Goal: Information Seeking & Learning: Learn about a topic

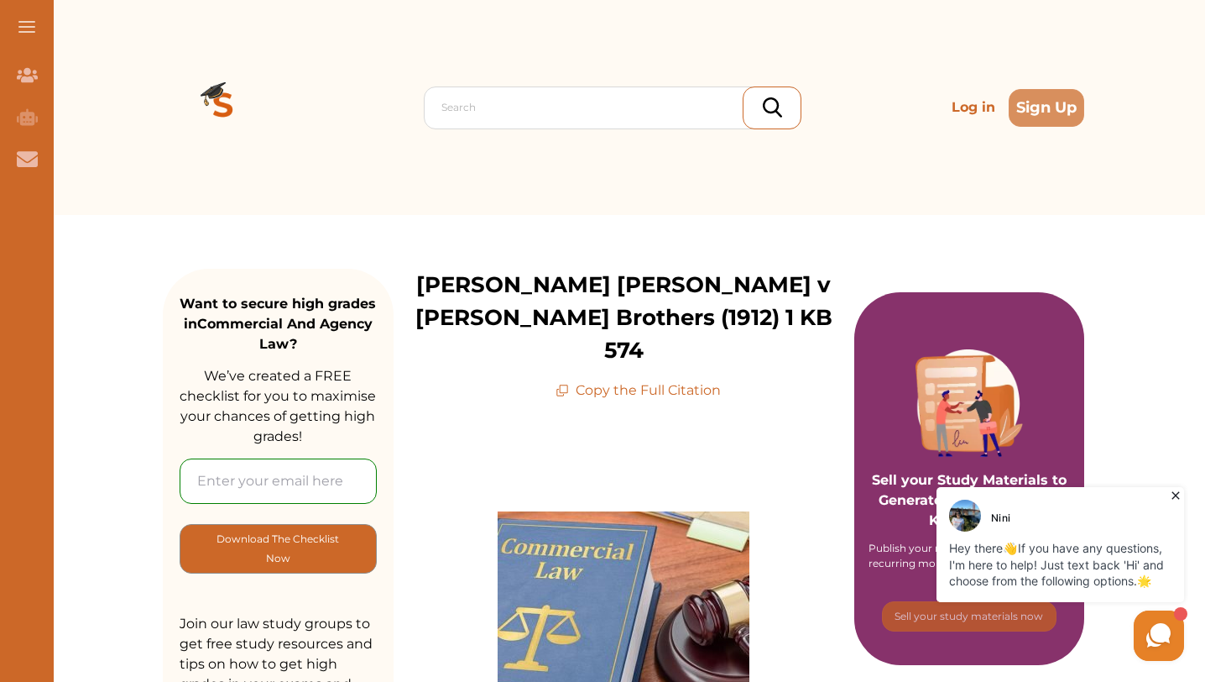
drag, startPoint x: 1046, startPoint y: 496, endPoint x: 1176, endPoint y: 496, distance: 130.1
click at [1176, 496] on icon at bounding box center [1176, 495] width 17 height 17
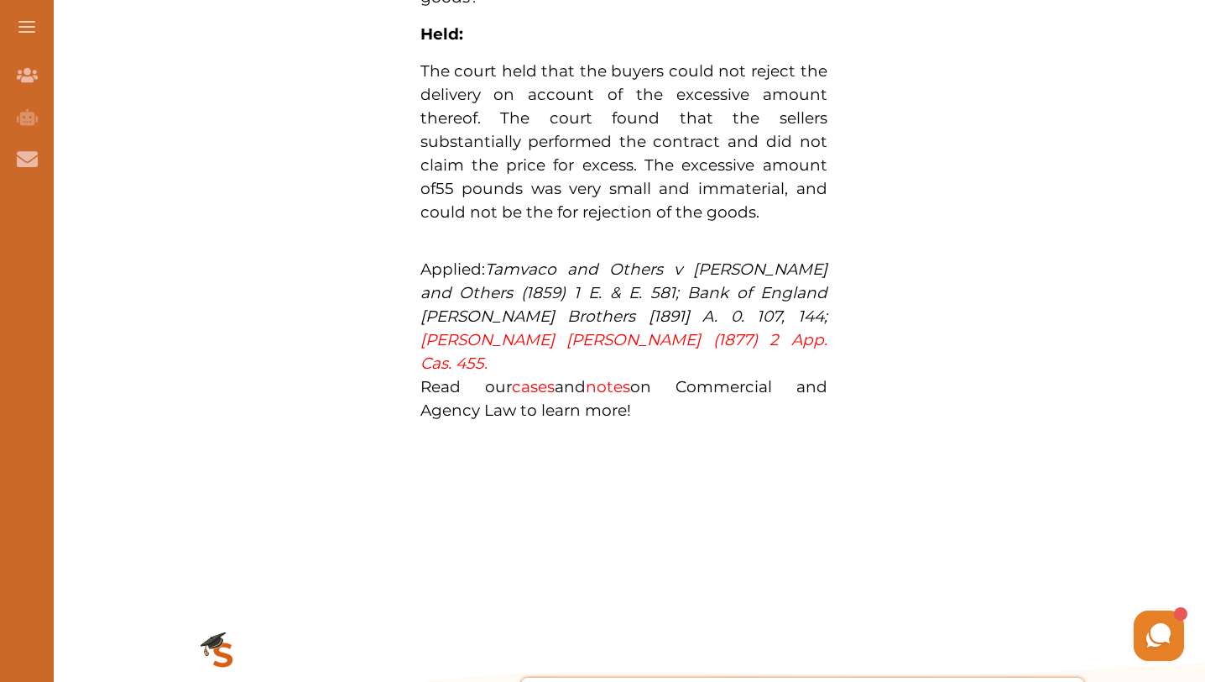
scroll to position [1306, 0]
